Goal: Transaction & Acquisition: Purchase product/service

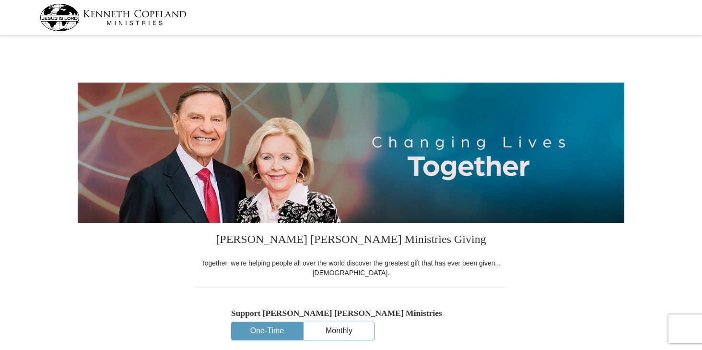
select select "NV"
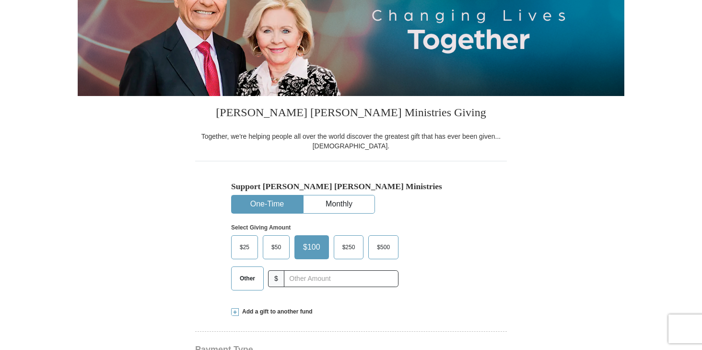
scroll to position [144, 0]
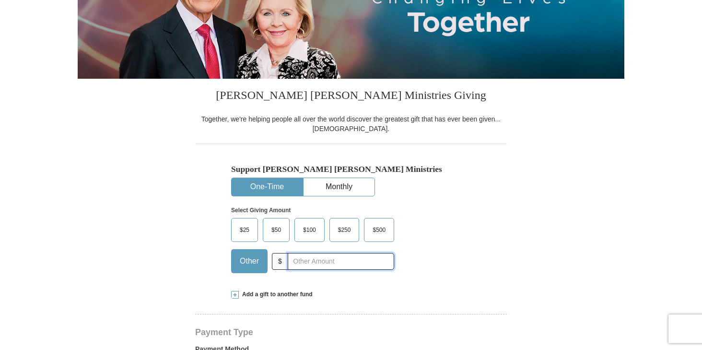
click at [306, 263] on input "text" at bounding box center [341, 261] width 106 height 17
type input "175"
click at [236, 296] on span at bounding box center [235, 295] width 8 height 8
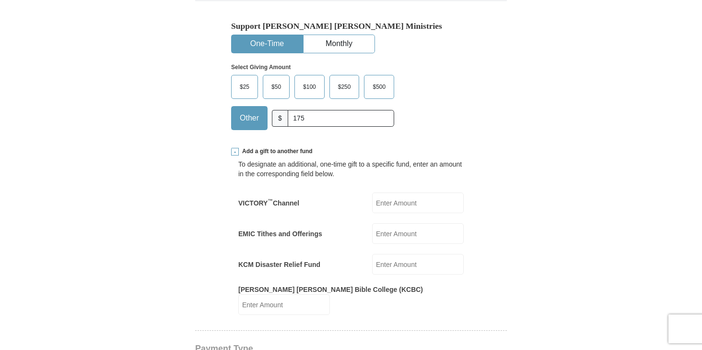
scroll to position [288, 0]
click at [409, 234] on input "EMIC Tithes and Offerings" at bounding box center [418, 232] width 92 height 21
type input "250"
click at [556, 213] on form "Kenneth Copeland Ministries Giving Together, we're helping people all over the …" at bounding box center [351, 355] width 547 height 1208
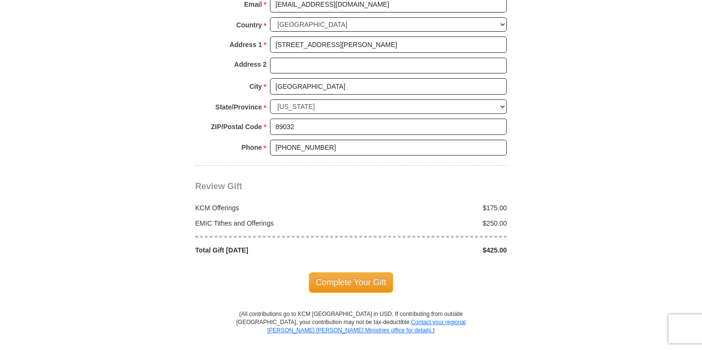
scroll to position [911, 0]
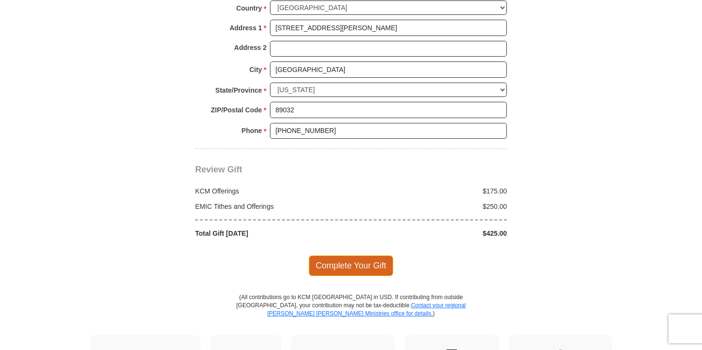
click at [360, 255] on span "Complete Your Gift" at bounding box center [351, 265] width 85 height 20
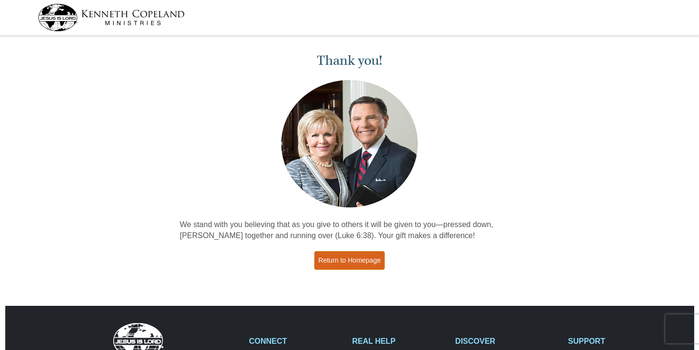
click at [355, 263] on link "Return to Homepage" at bounding box center [349, 260] width 71 height 19
